Goal: Information Seeking & Learning: Learn about a topic

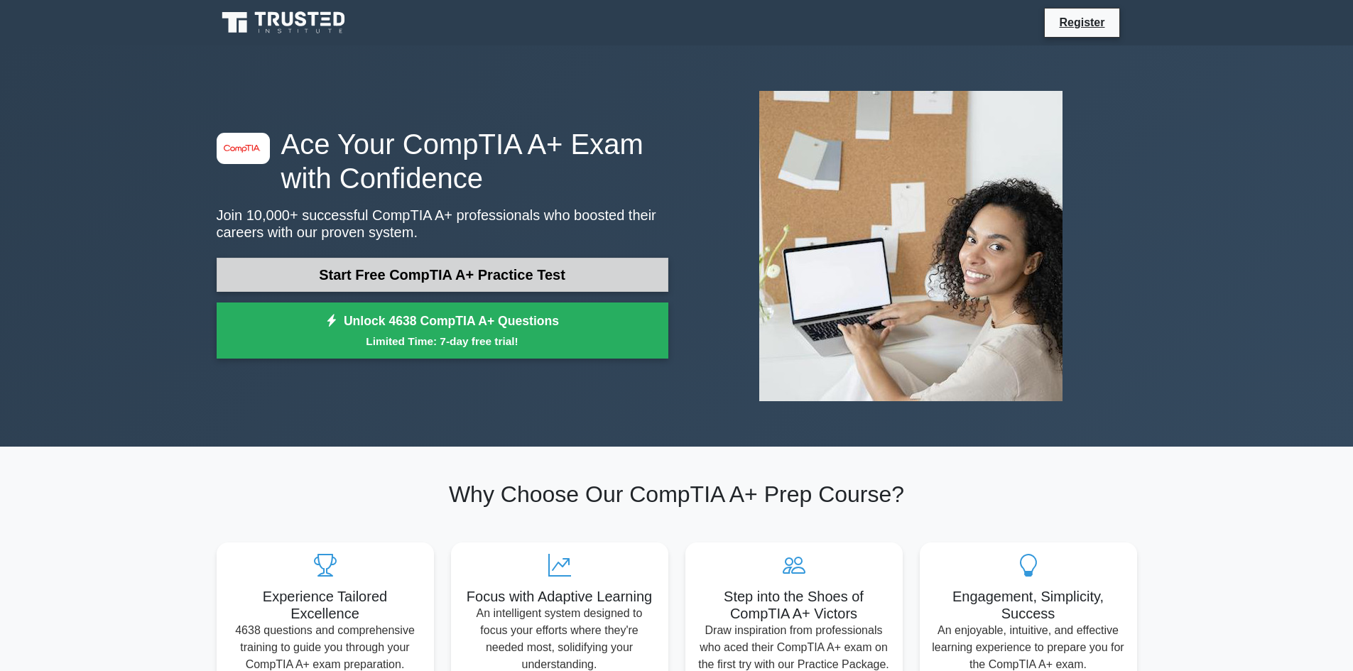
click at [591, 285] on link "Start Free CompTIA A+ Practice Test" at bounding box center [443, 275] width 452 height 34
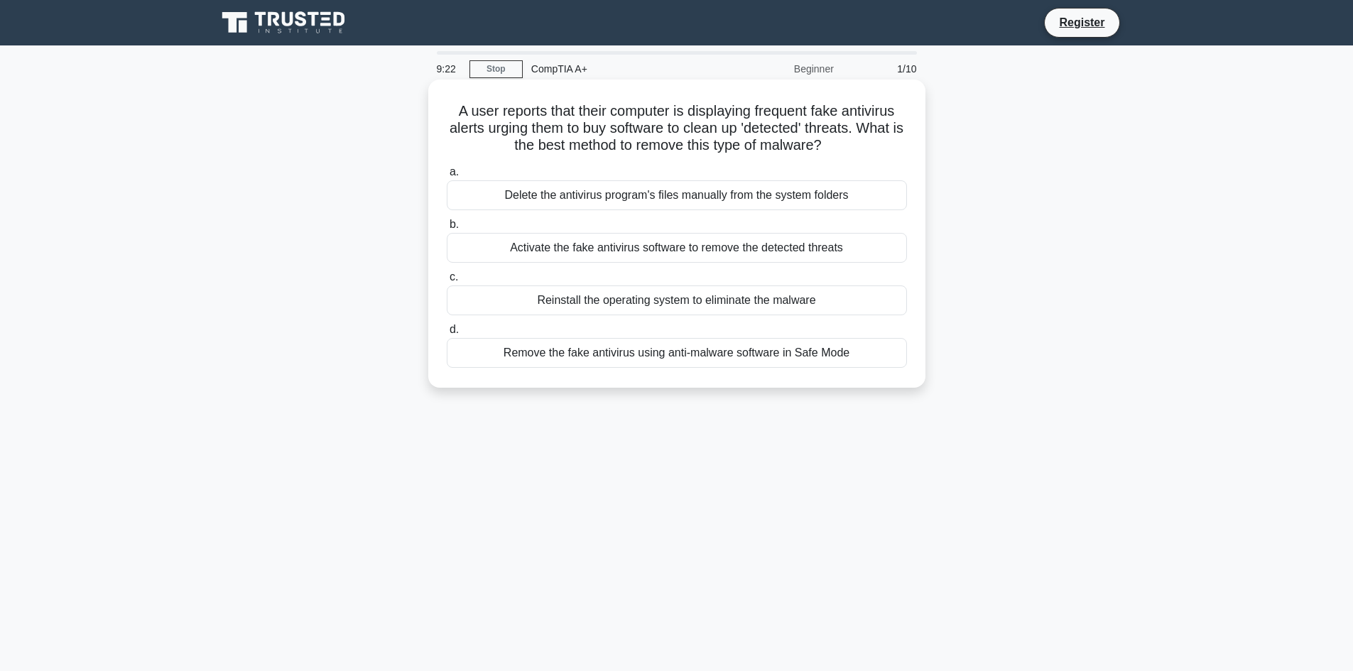
click at [782, 359] on div "Remove the fake antivirus using anti-malware software in Safe Mode" at bounding box center [677, 353] width 460 height 30
click at [447, 334] on input "d. Remove the fake antivirus using anti-malware software in Safe Mode" at bounding box center [447, 329] width 0 height 9
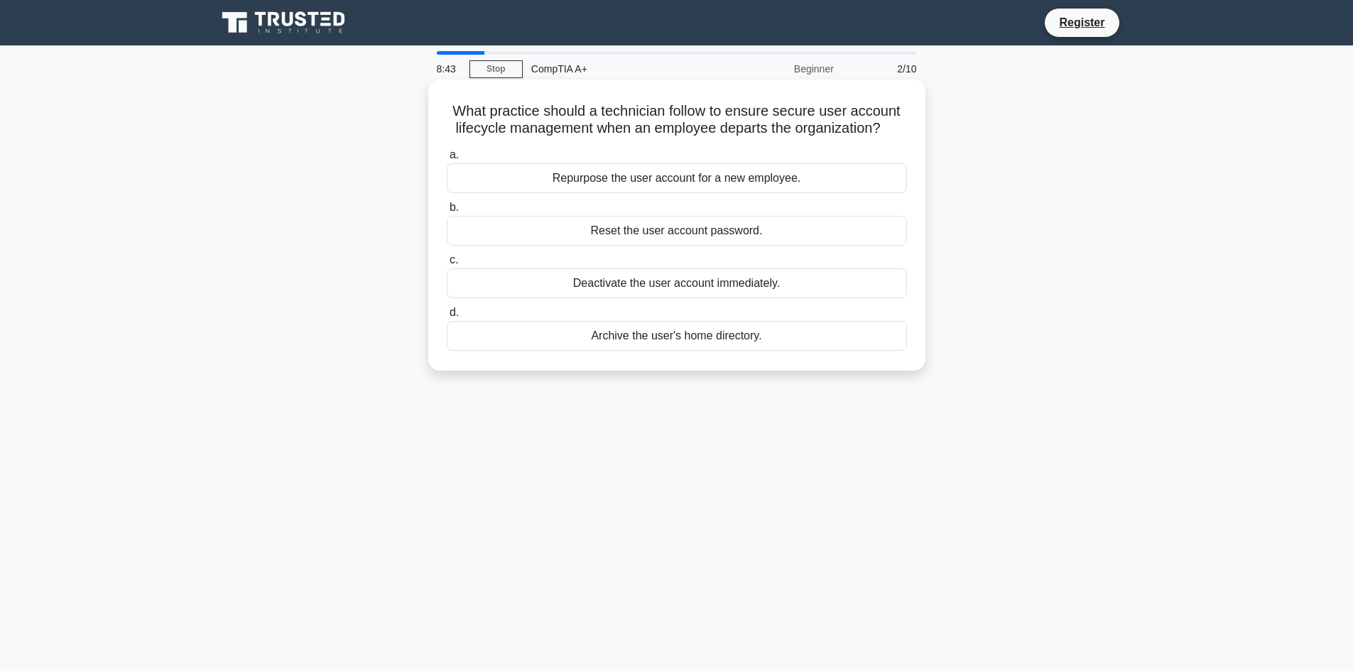
click at [804, 280] on div "Deactivate the user account immediately." at bounding box center [677, 283] width 460 height 30
click at [447, 265] on input "c. Deactivate the user account immediately." at bounding box center [447, 260] width 0 height 9
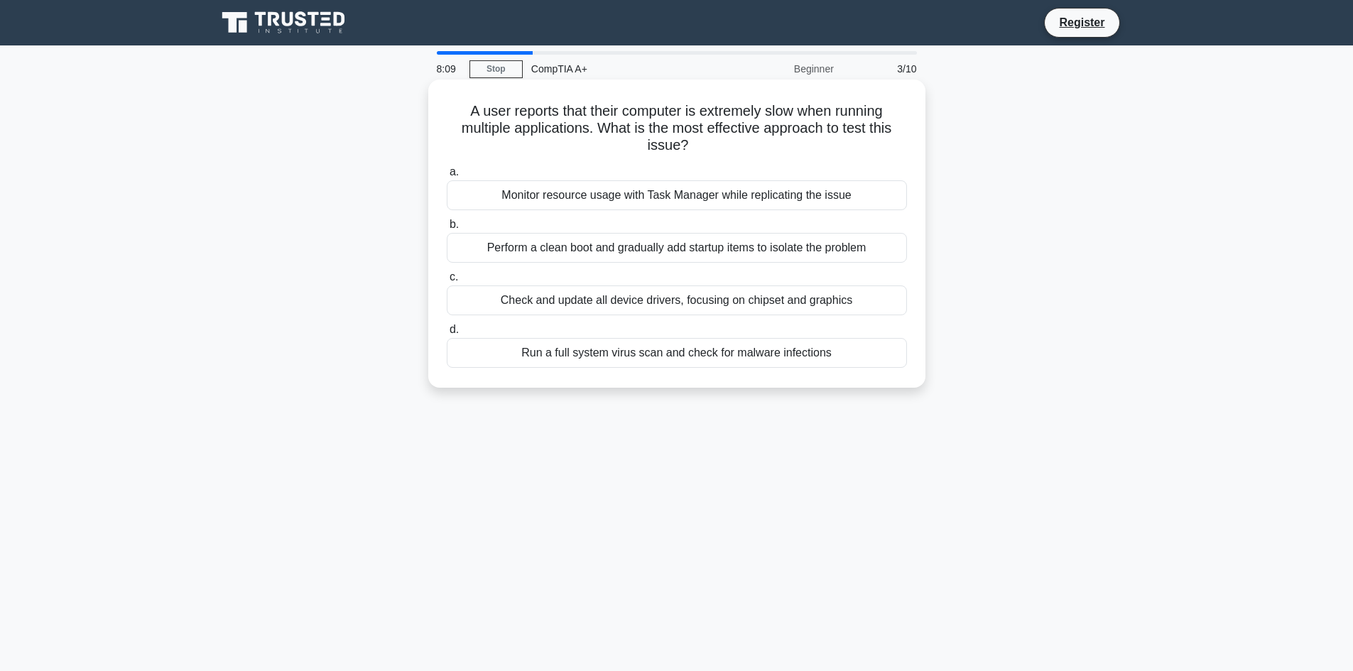
click at [797, 201] on div "Monitor resource usage with Task Manager while replicating the issue" at bounding box center [677, 195] width 460 height 30
click at [447, 177] on input "a. Monitor resource usage with Task Manager while replicating the issue" at bounding box center [447, 172] width 0 height 9
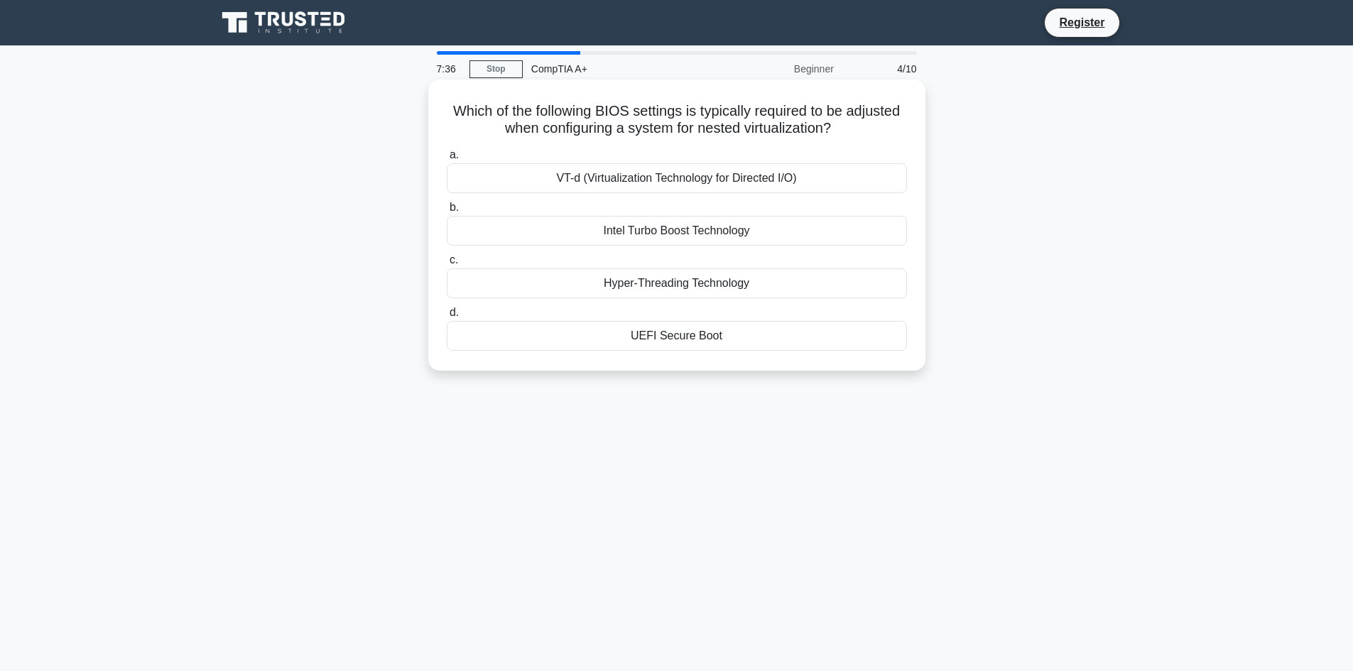
click at [744, 344] on div "UEFI Secure Boot" at bounding box center [677, 336] width 460 height 30
click at [447, 317] on input "d. UEFI Secure Boot" at bounding box center [447, 312] width 0 height 9
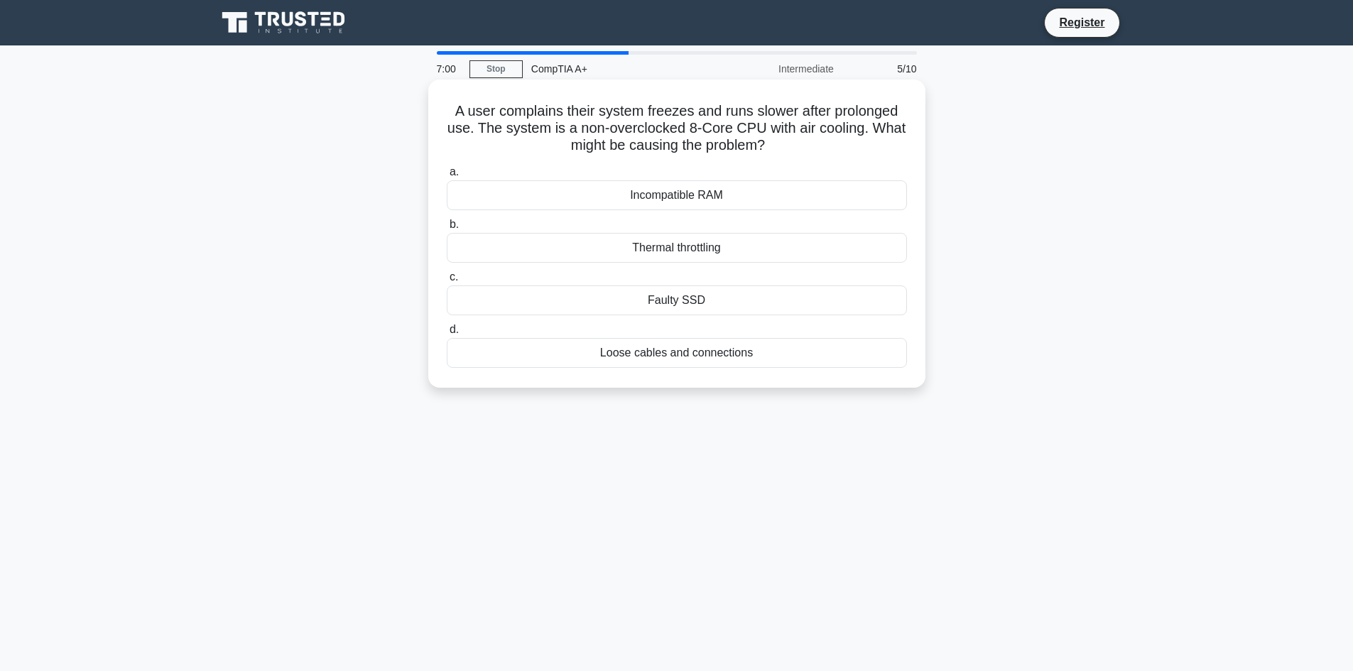
click at [790, 298] on div "Faulty SSD" at bounding box center [677, 300] width 460 height 30
click at [447, 282] on input "c. Faulty SSD" at bounding box center [447, 277] width 0 height 9
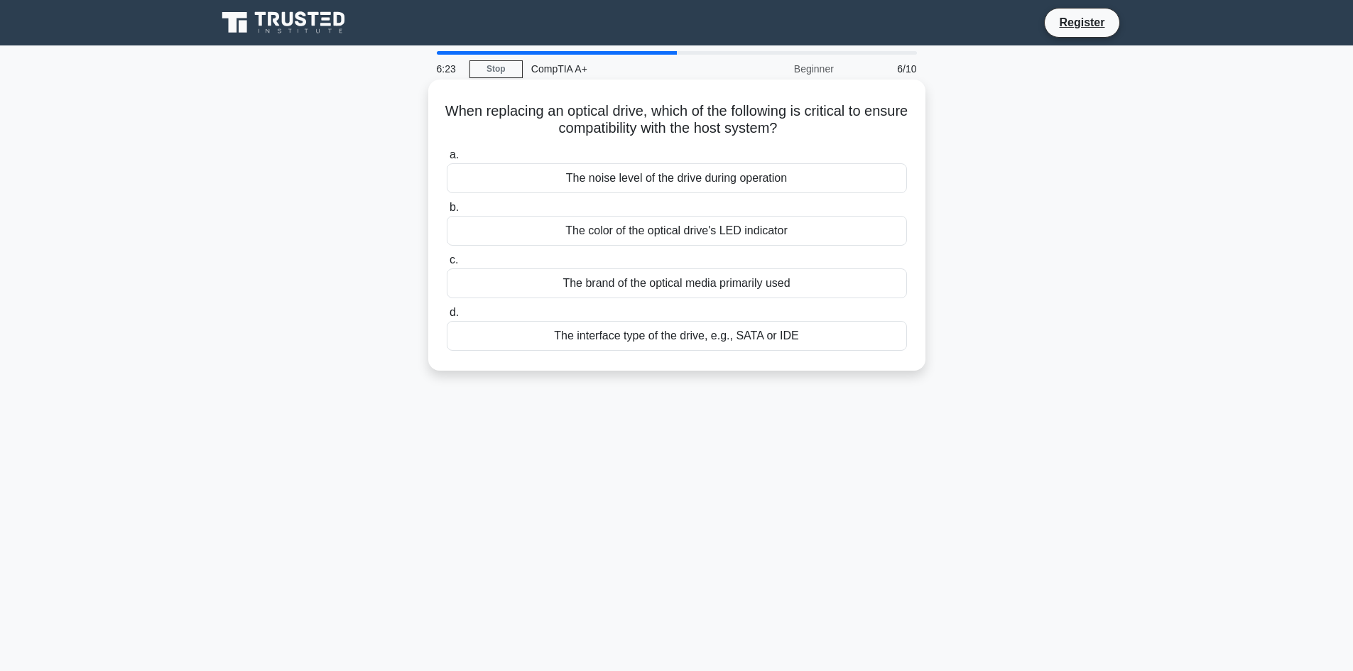
click at [797, 236] on div "The color of the optical drive's LED indicator" at bounding box center [677, 231] width 460 height 30
click at [447, 212] on input "b. The color of the optical drive's LED indicator" at bounding box center [447, 207] width 0 height 9
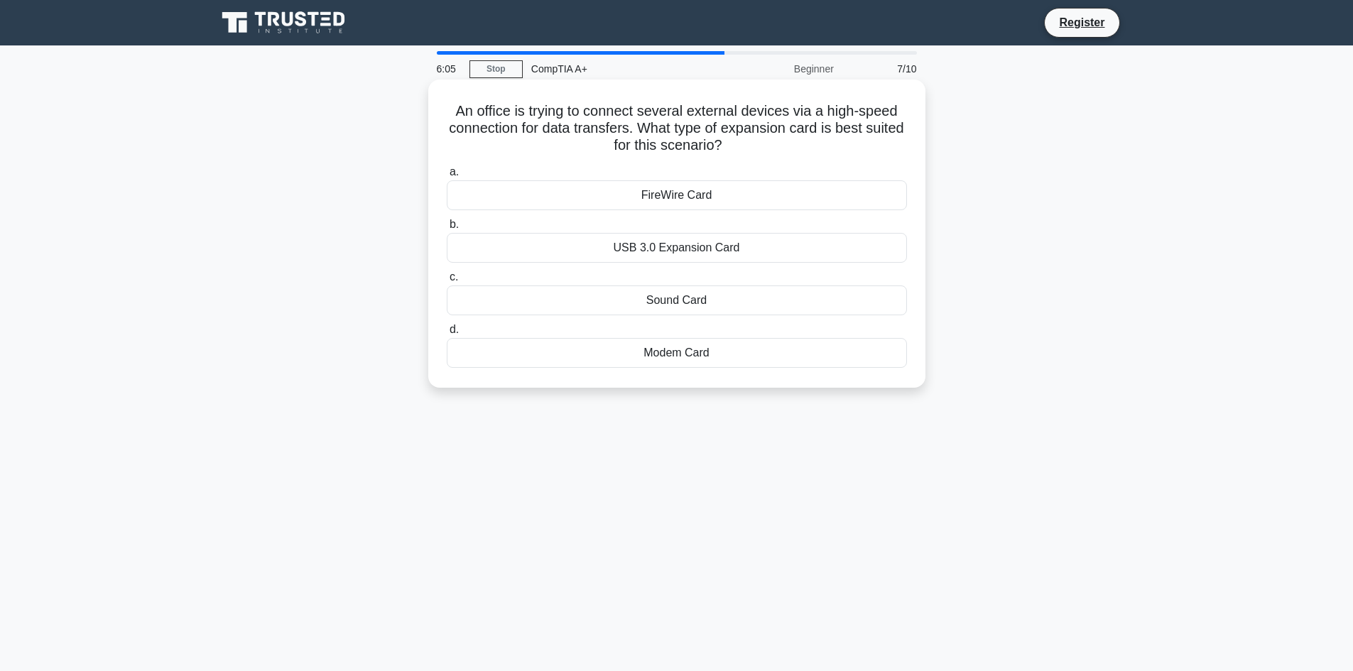
click at [775, 249] on div "USB 3.0 Expansion Card" at bounding box center [677, 248] width 460 height 30
click at [447, 229] on input "b. USB 3.0 Expansion Card" at bounding box center [447, 224] width 0 height 9
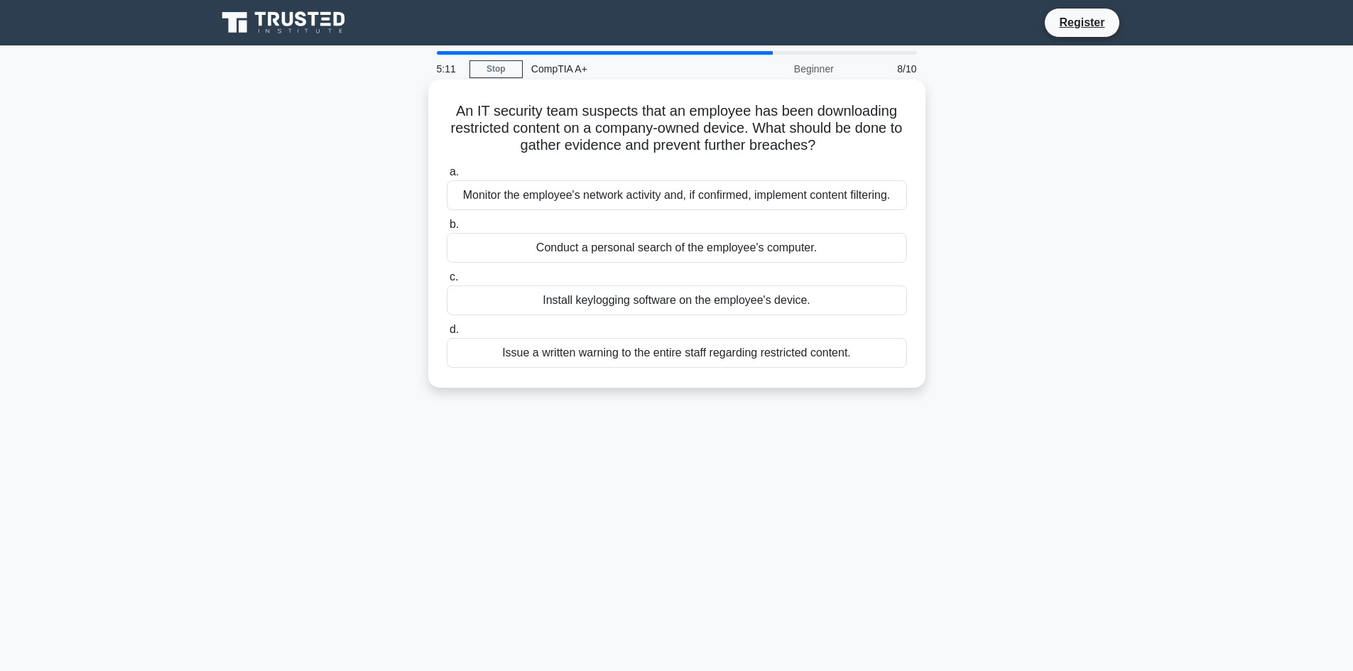
click at [853, 200] on div "Monitor the employee's network activity and, if confirmed, implement content fi…" at bounding box center [677, 195] width 460 height 30
click at [447, 177] on input "a. Monitor the employee's network activity and, if confirmed, implement content…" at bounding box center [447, 172] width 0 height 9
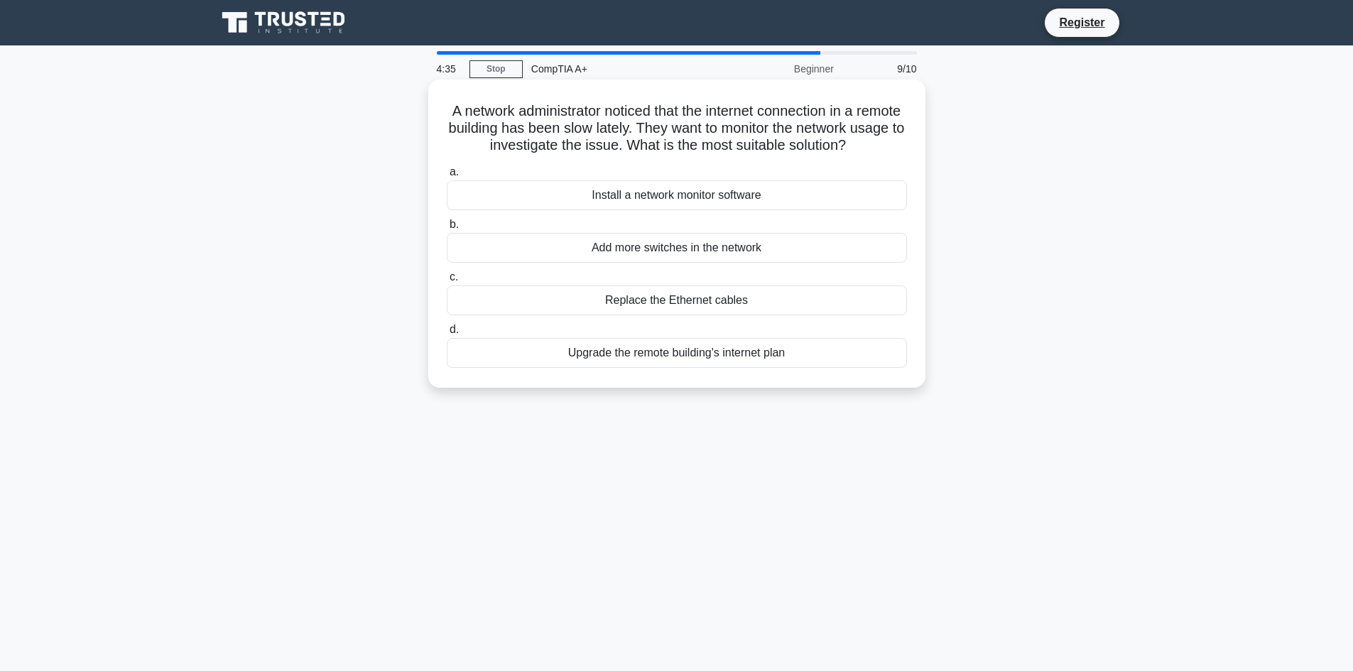
click at [813, 368] on div "Upgrade the remote building's internet plan" at bounding box center [677, 353] width 460 height 30
click at [447, 334] on input "d. Upgrade the remote building's internet plan" at bounding box center [447, 329] width 0 height 9
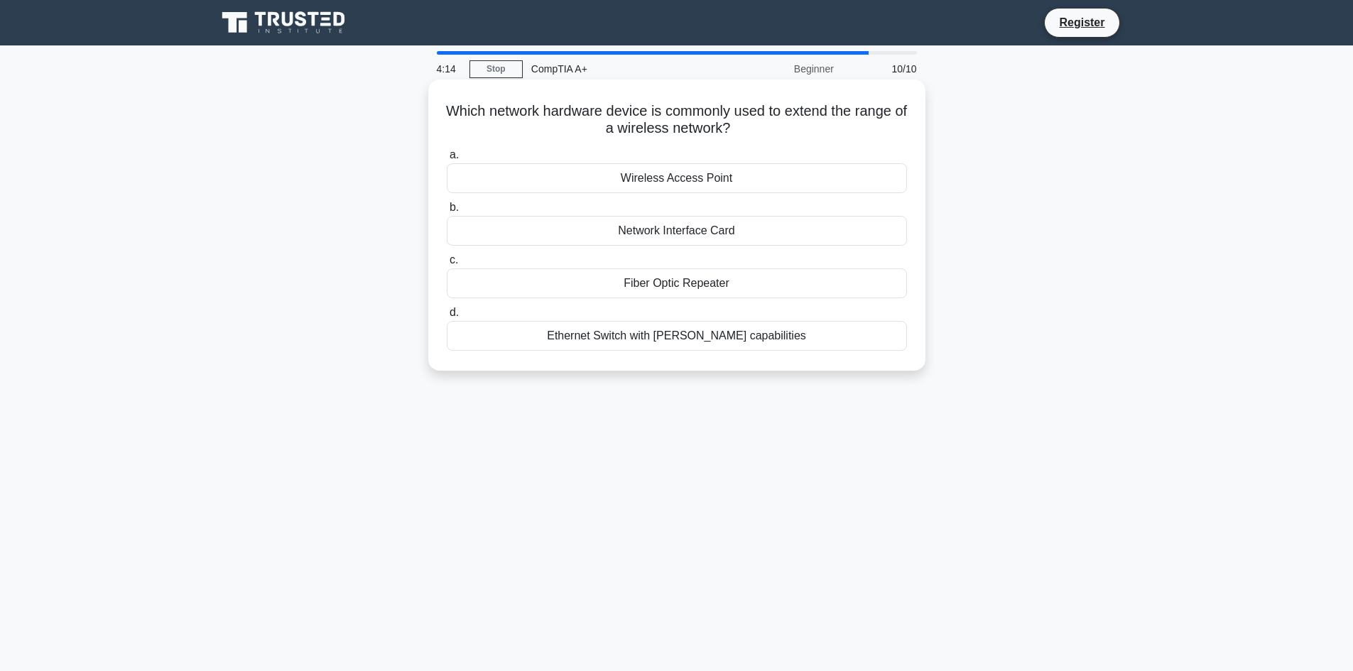
click at [797, 277] on div "Fiber Optic Repeater" at bounding box center [677, 283] width 460 height 30
click at [447, 265] on input "c. Fiber Optic Repeater" at bounding box center [447, 260] width 0 height 9
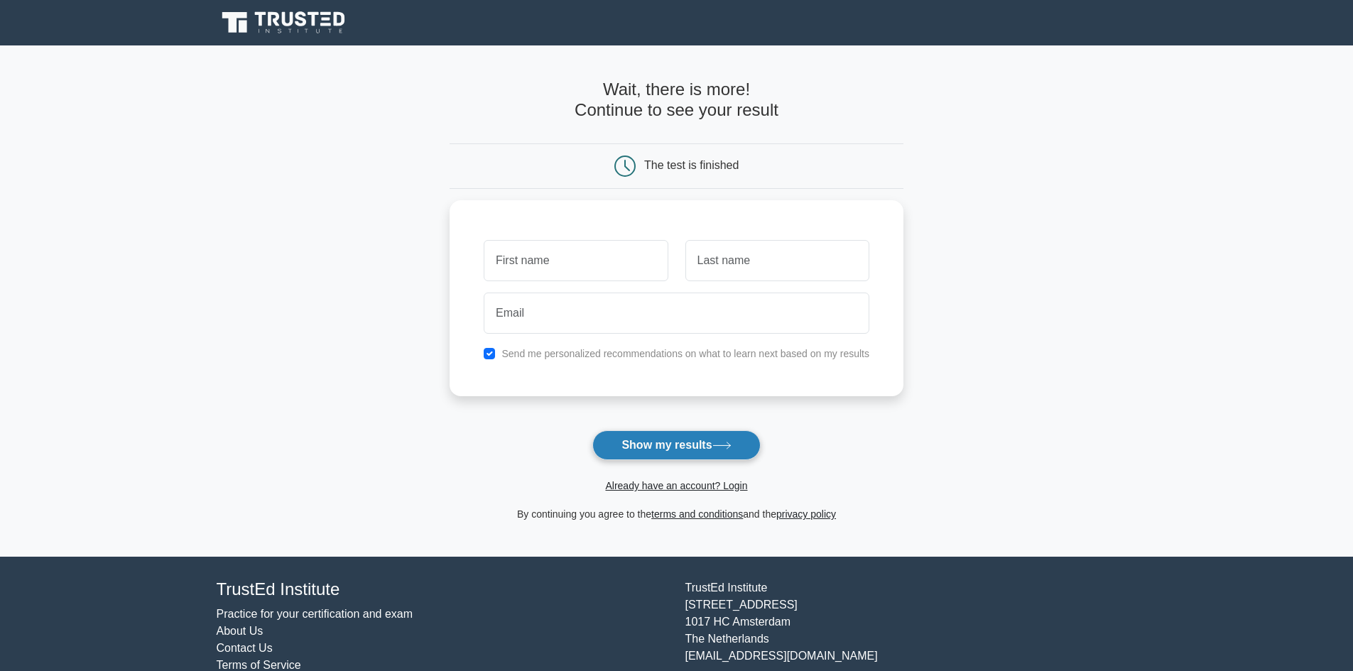
click at [714, 454] on button "Show my results" at bounding box center [676, 445] width 168 height 30
click at [558, 249] on input "text" at bounding box center [576, 256] width 184 height 41
type input "hhh"
click at [761, 258] on input "text" at bounding box center [777, 256] width 184 height 41
type input "hhh"
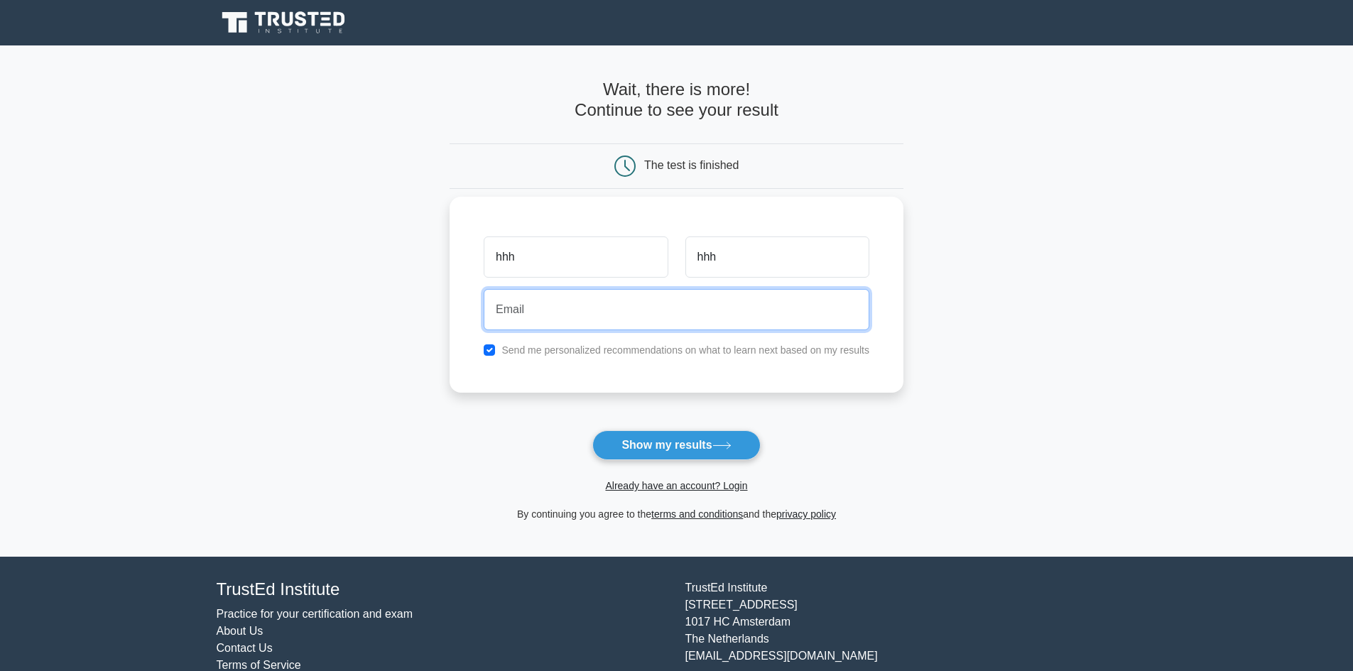
click at [735, 309] on input "email" at bounding box center [677, 309] width 386 height 41
type input "xdreeter2@gmail.com"
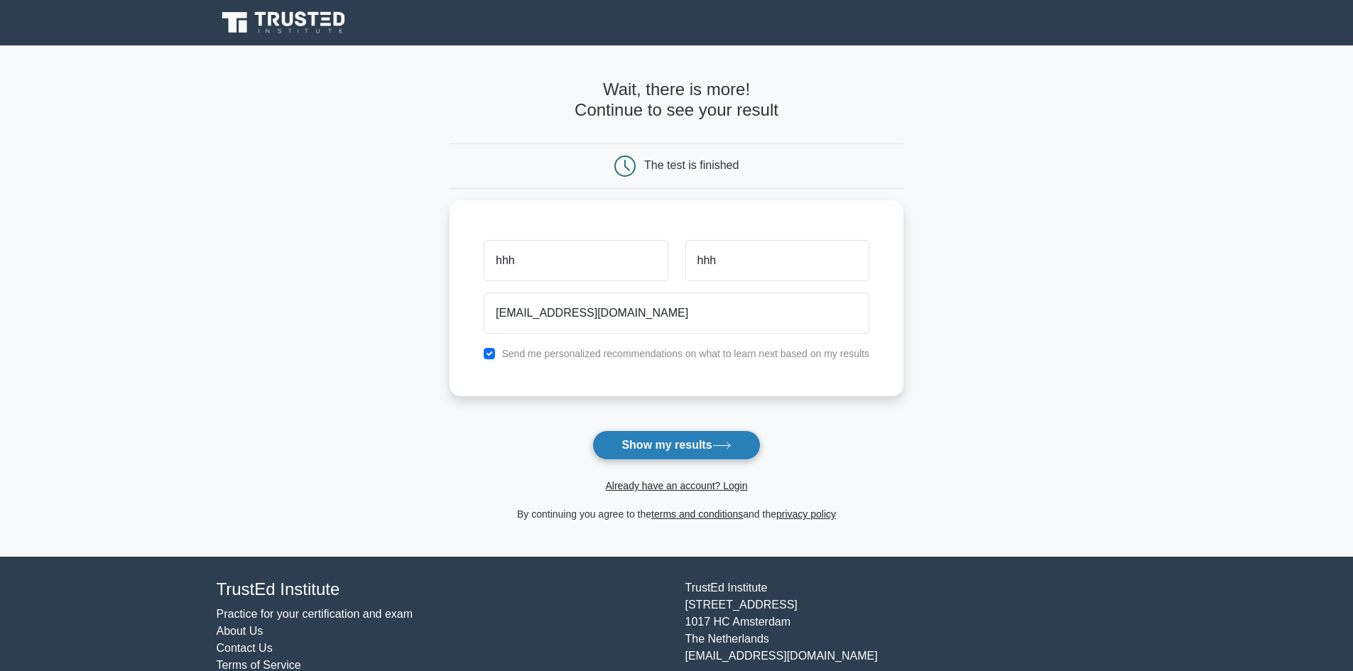
click at [699, 439] on button "Show my results" at bounding box center [676, 445] width 168 height 30
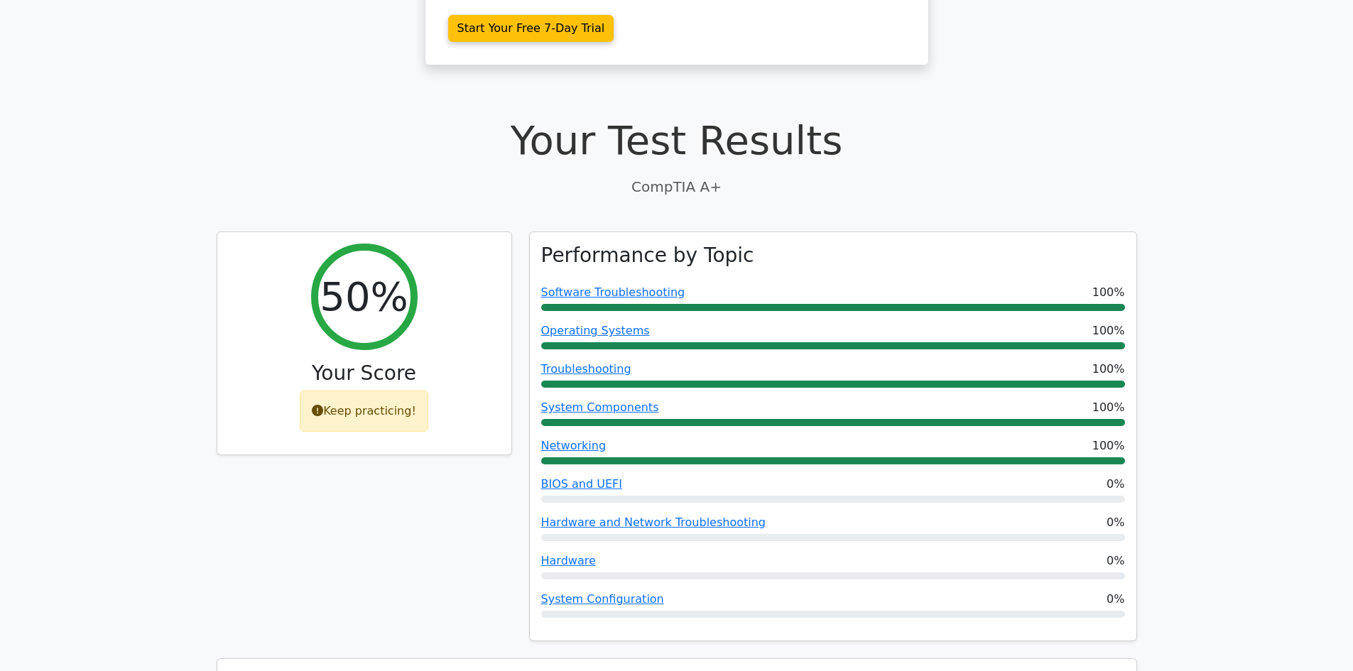
scroll to position [355, 0]
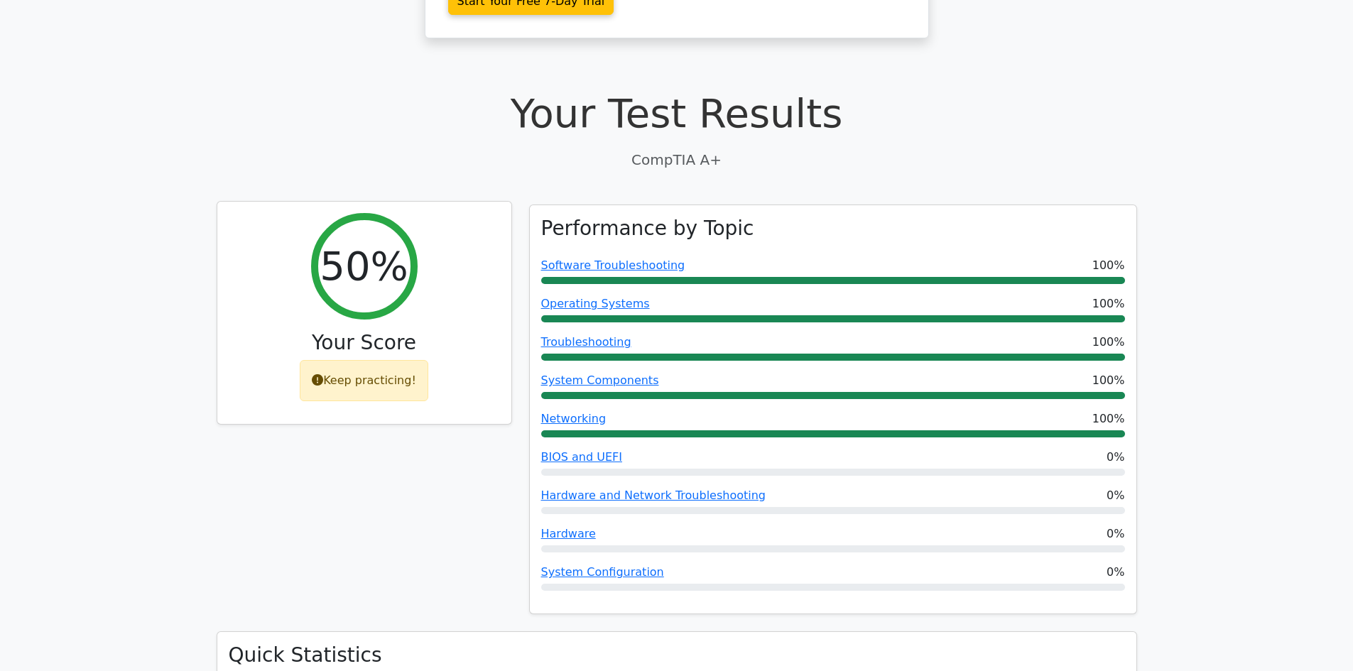
click at [323, 380] on icon at bounding box center [317, 379] width 11 height 11
click at [364, 376] on div "Keep practicing!" at bounding box center [364, 380] width 129 height 41
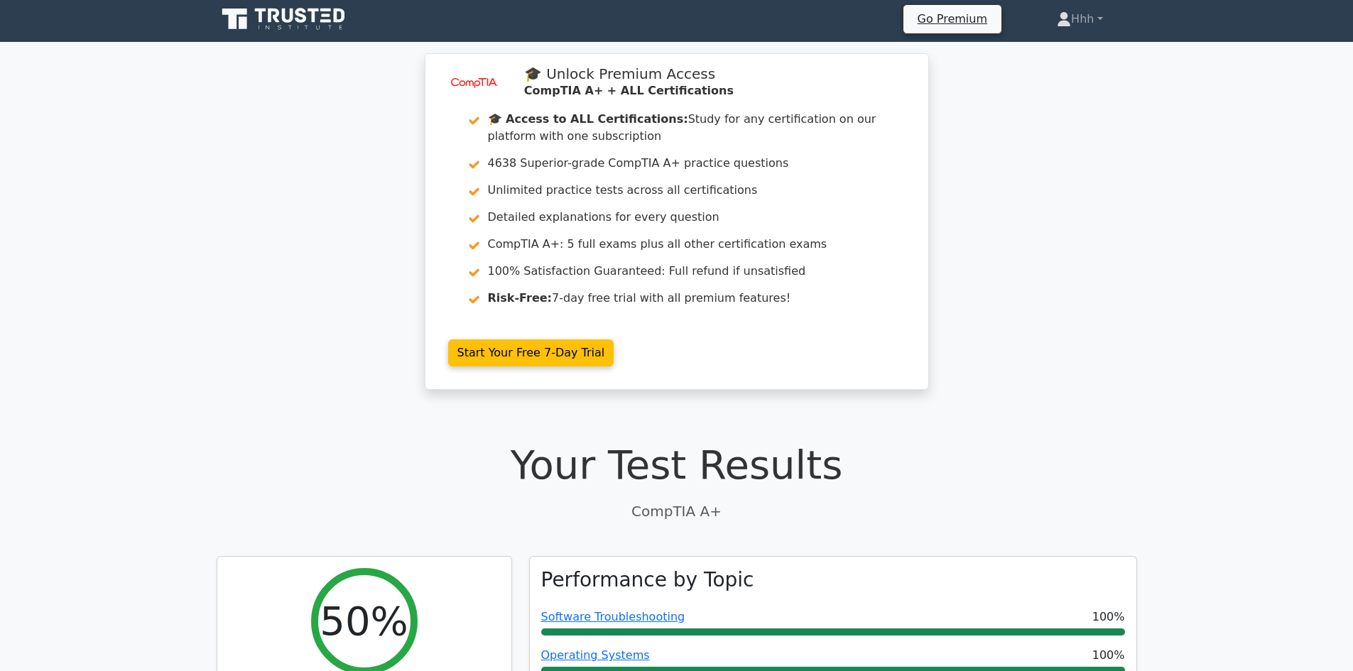
scroll to position [0, 0]
